Goal: Transaction & Acquisition: Obtain resource

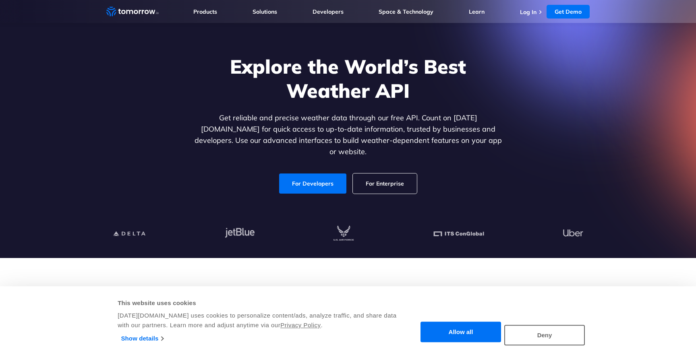
scroll to position [43, 0]
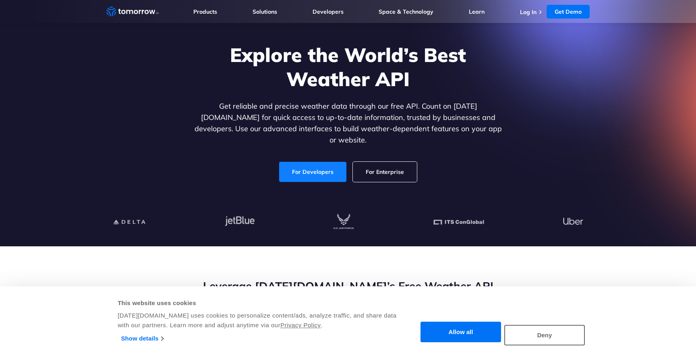
click at [336, 164] on link "For Developers" at bounding box center [312, 172] width 67 height 20
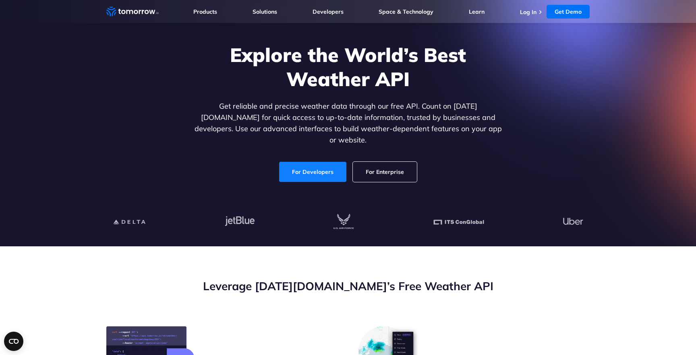
click at [330, 167] on link "For Developers" at bounding box center [312, 172] width 67 height 20
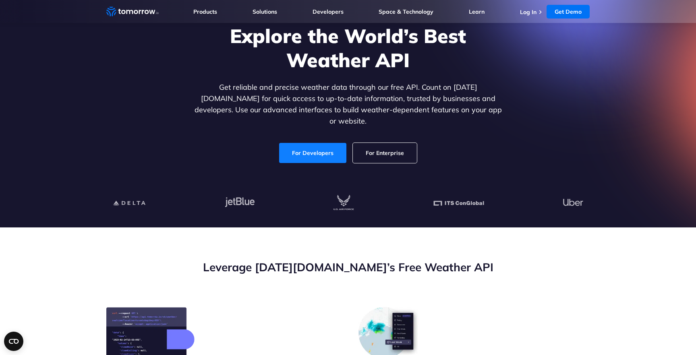
scroll to position [72, 0]
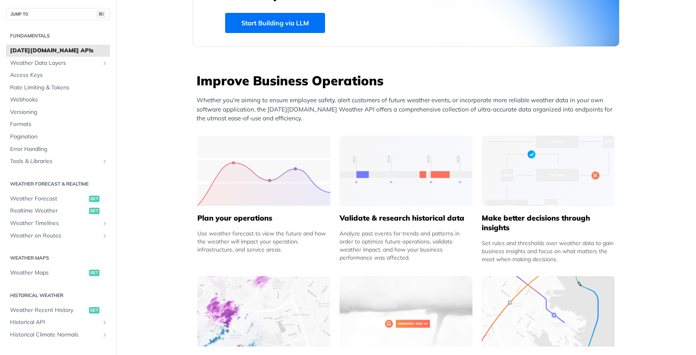
scroll to position [266, 0]
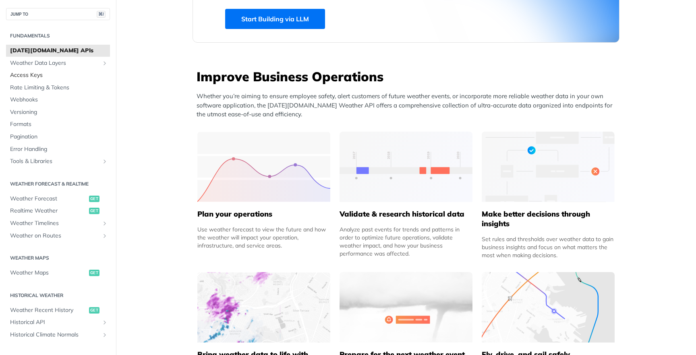
click at [64, 75] on span "Access Keys" at bounding box center [59, 75] width 98 height 8
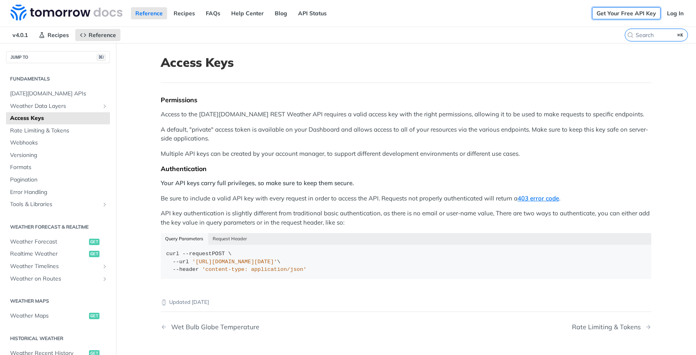
click at [630, 15] on link "Get Your Free API Key" at bounding box center [626, 13] width 68 height 12
click at [635, 17] on link "Get Your Free API Key" at bounding box center [626, 13] width 68 height 12
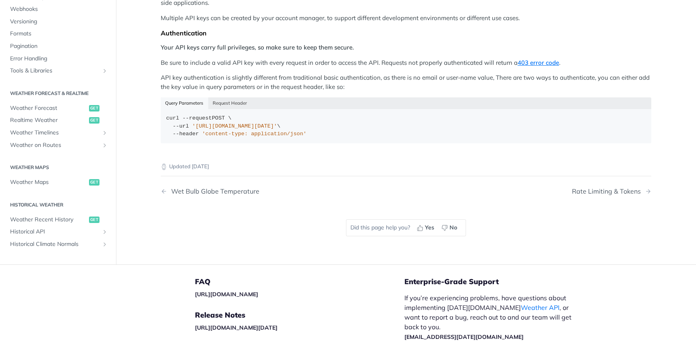
scroll to position [139, 0]
